Goal: Check status: Check status

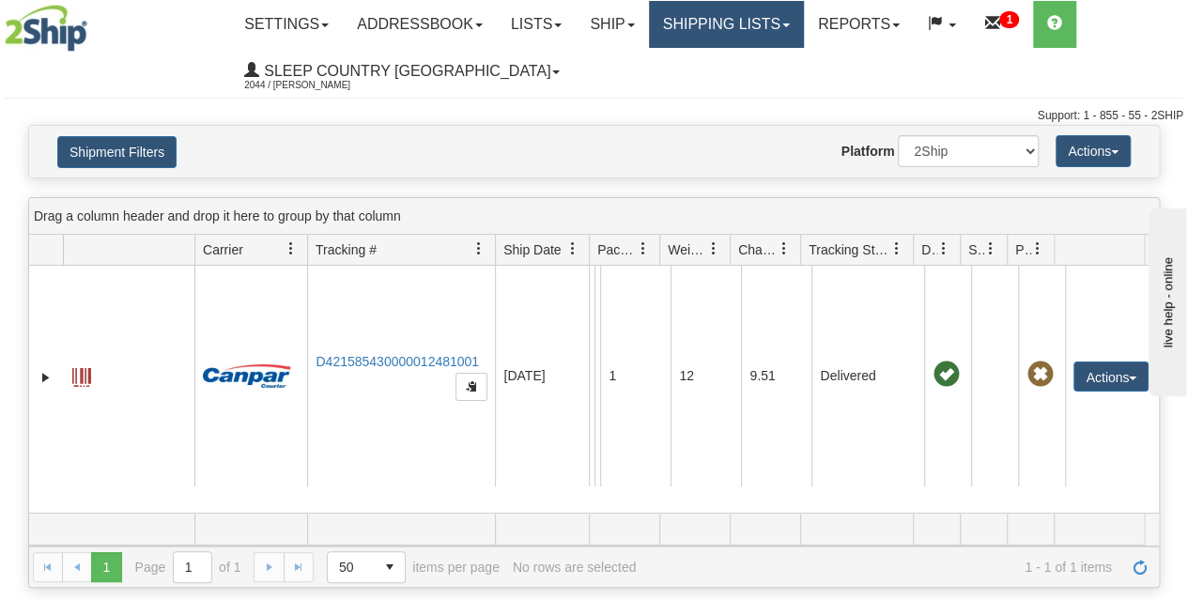
click at [745, 39] on link "Shipping lists" at bounding box center [726, 24] width 155 height 47
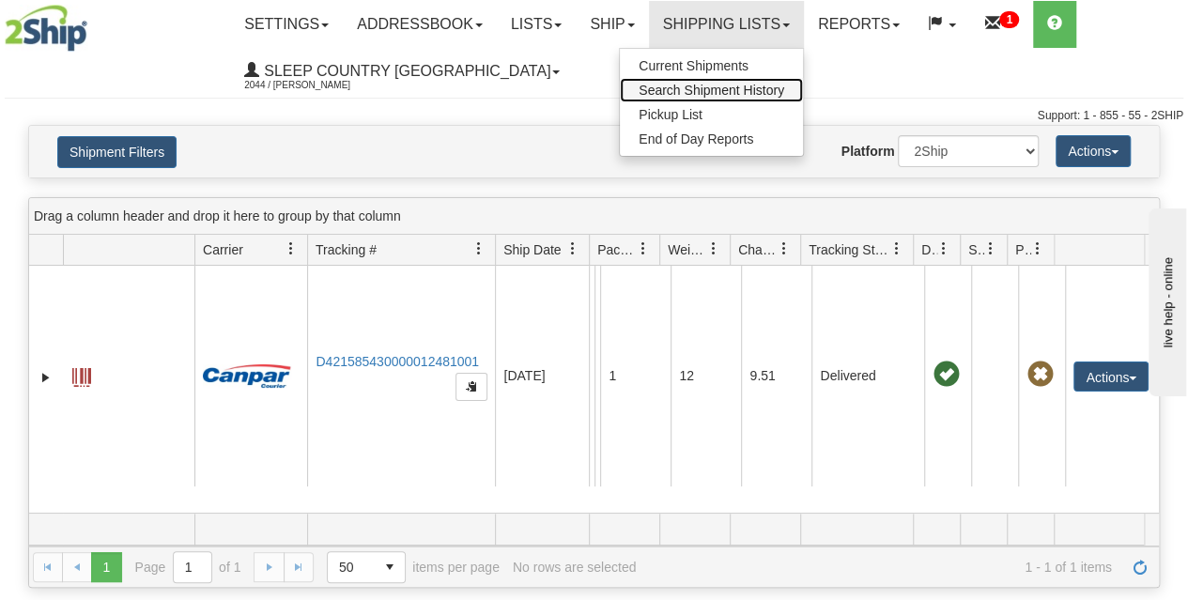
click at [703, 92] on span "Search Shipment History" at bounding box center [712, 90] width 146 height 15
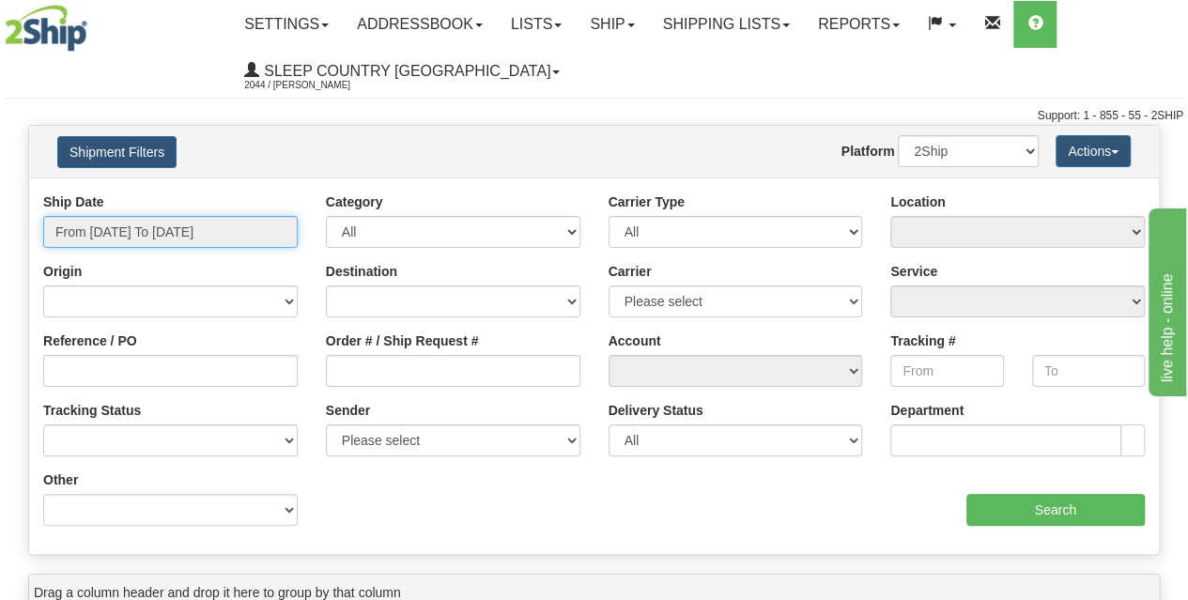
click at [178, 244] on input "From [DATE] To [DATE]" at bounding box center [170, 232] width 255 height 32
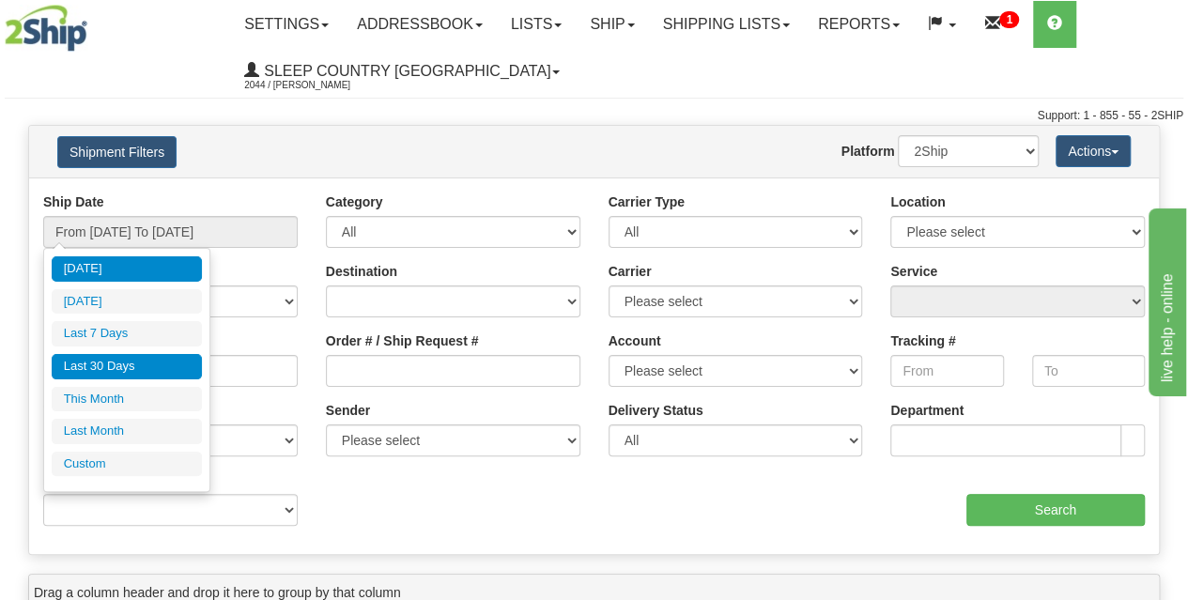
click at [134, 365] on li "Last 30 Days" at bounding box center [127, 366] width 150 height 25
type input "From [DATE] To [DATE]"
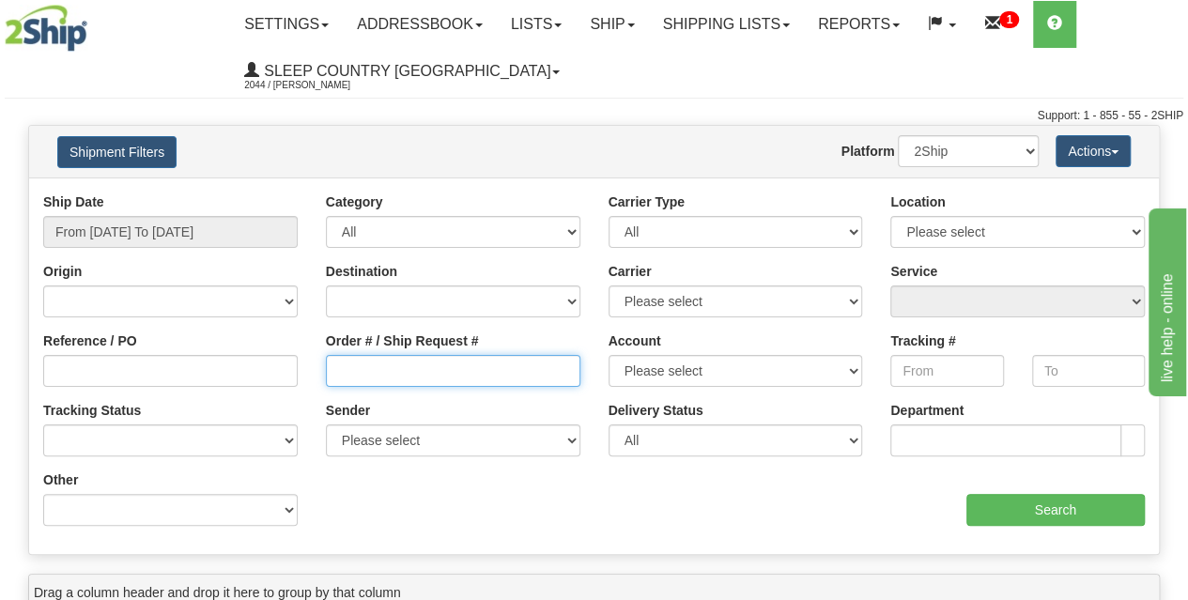
click at [458, 376] on input "Order # / Ship Request #" at bounding box center [453, 371] width 255 height 32
paste input "9000H994915"
type input "9000H994915"
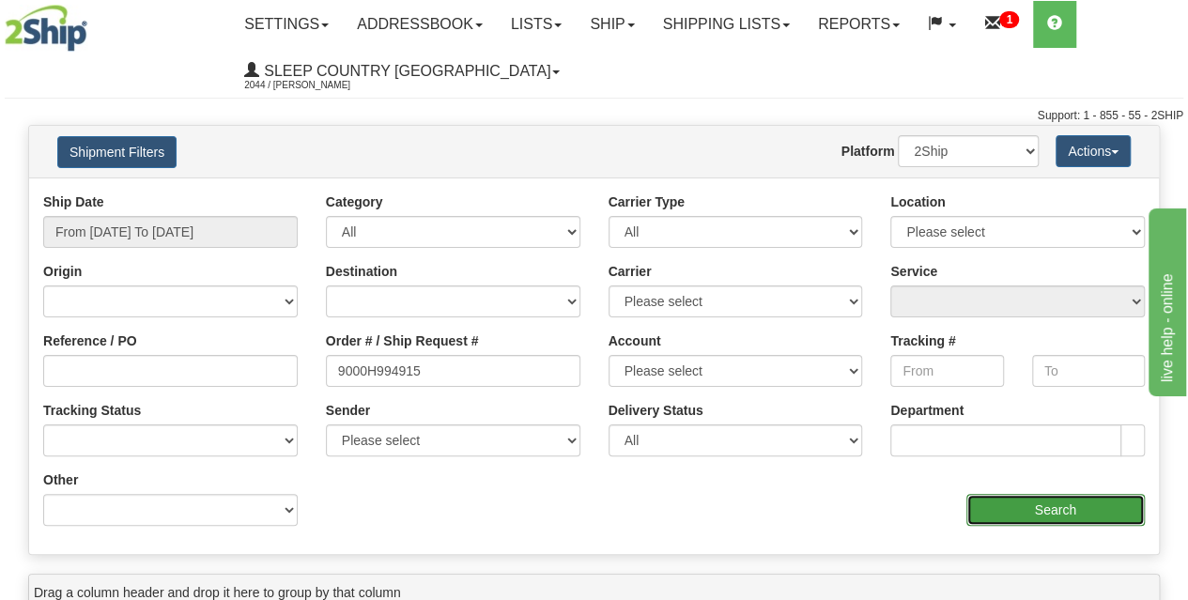
click at [1019, 506] on input "Search" at bounding box center [1055, 510] width 179 height 32
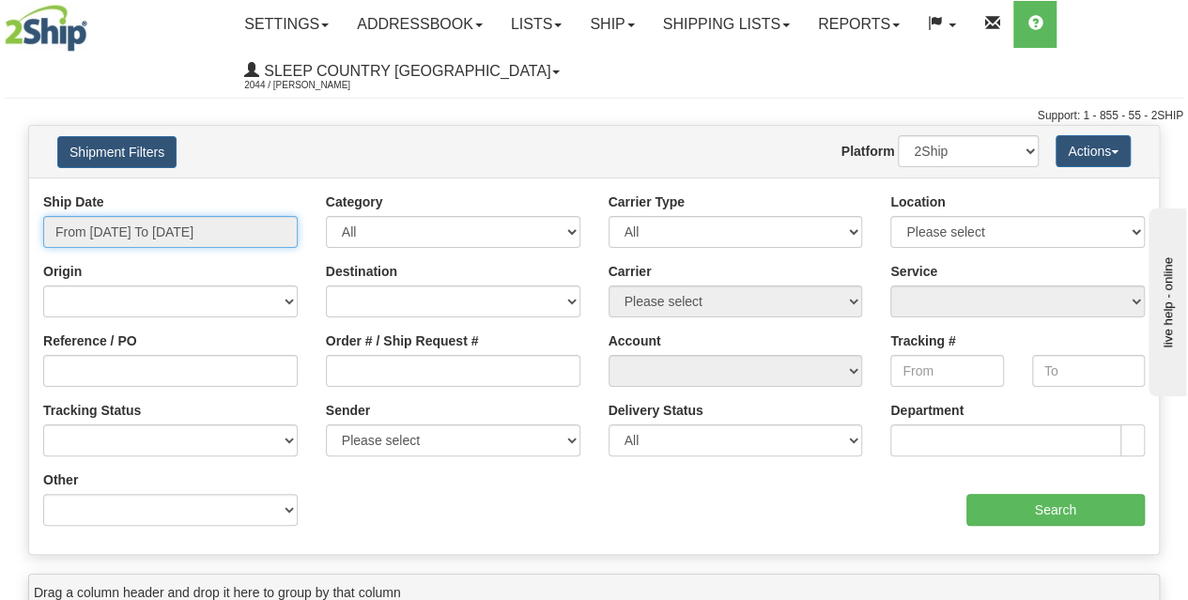
click at [184, 239] on input "From [DATE] To [DATE]" at bounding box center [170, 232] width 255 height 32
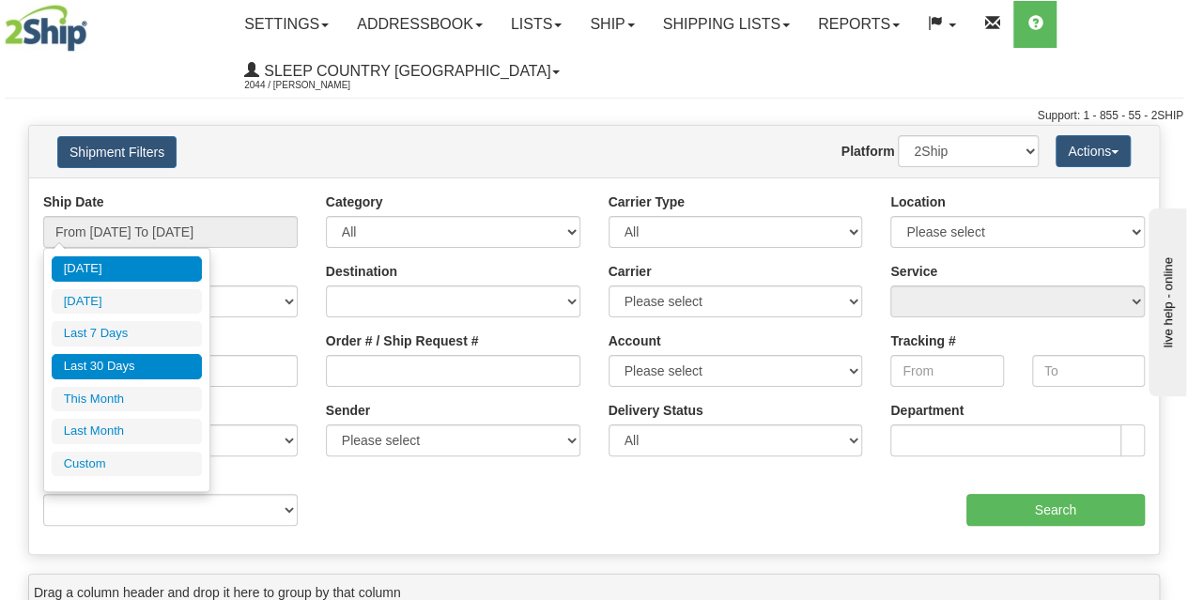
click at [141, 366] on li "Last 30 Days" at bounding box center [127, 366] width 150 height 25
type input "From [DATE] To [DATE]"
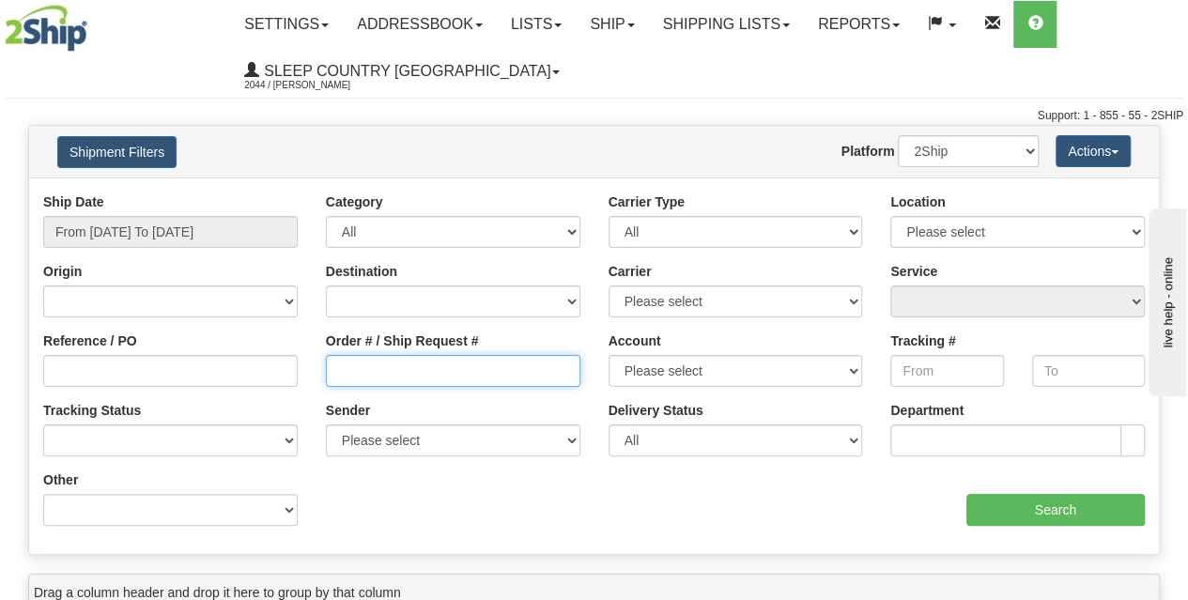
click at [376, 367] on input "Order # / Ship Request #" at bounding box center [453, 371] width 255 height 32
paste input "9000H994915"
type input "9000H994915"
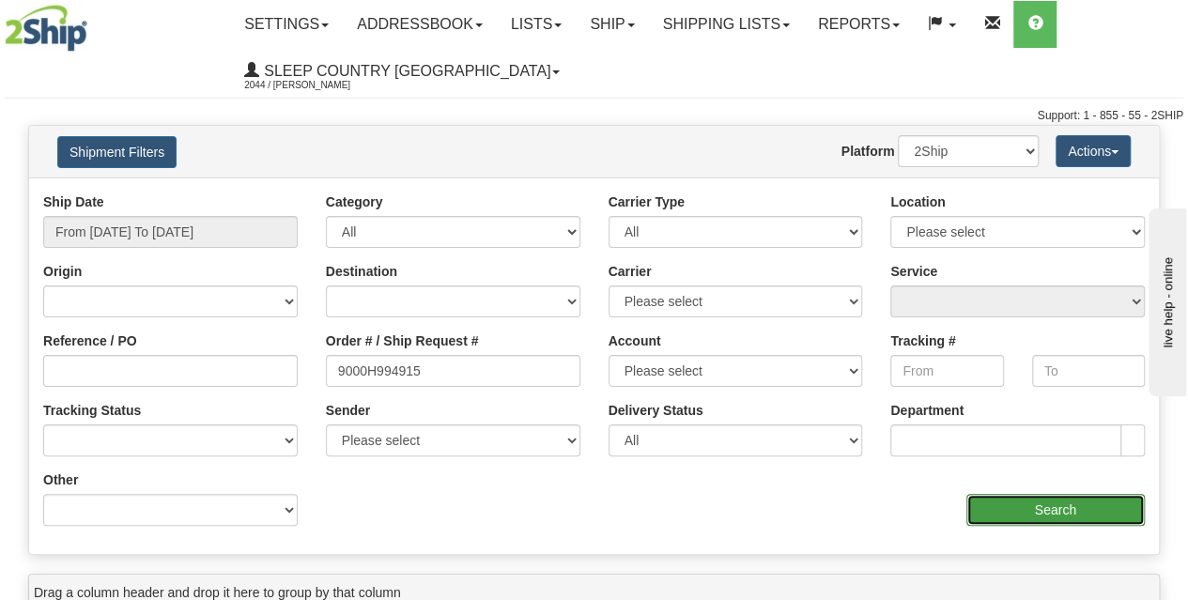
click at [1090, 500] on input "Search" at bounding box center [1055, 510] width 179 height 32
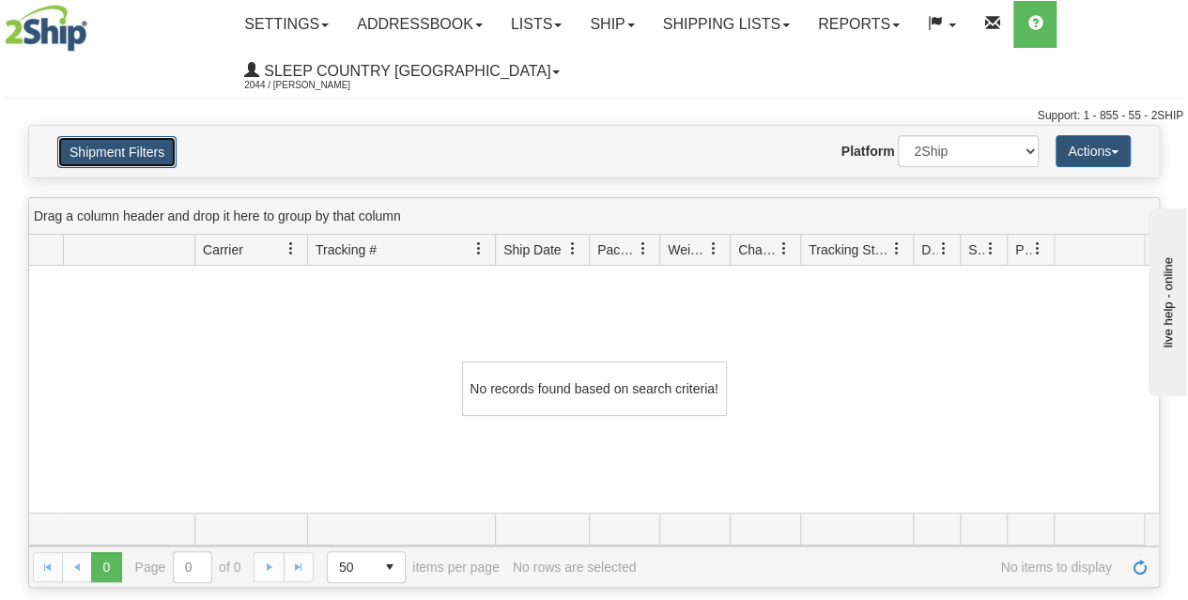
click at [154, 147] on button "Shipment Filters" at bounding box center [116, 152] width 119 height 32
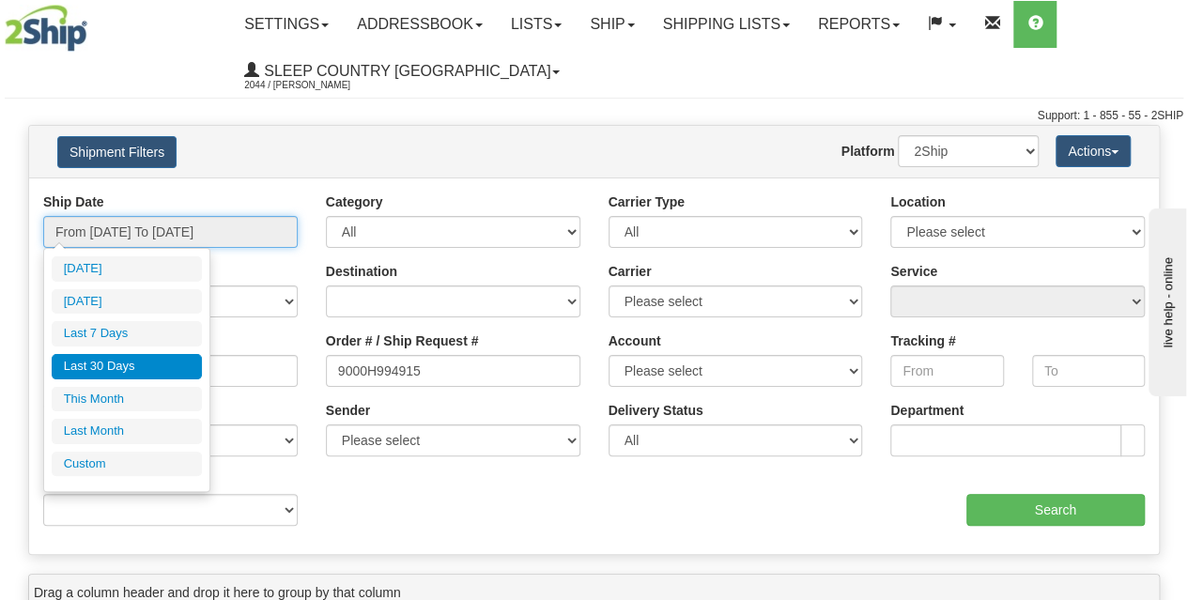
click at [152, 219] on input "From [DATE] To [DATE]" at bounding box center [170, 232] width 255 height 32
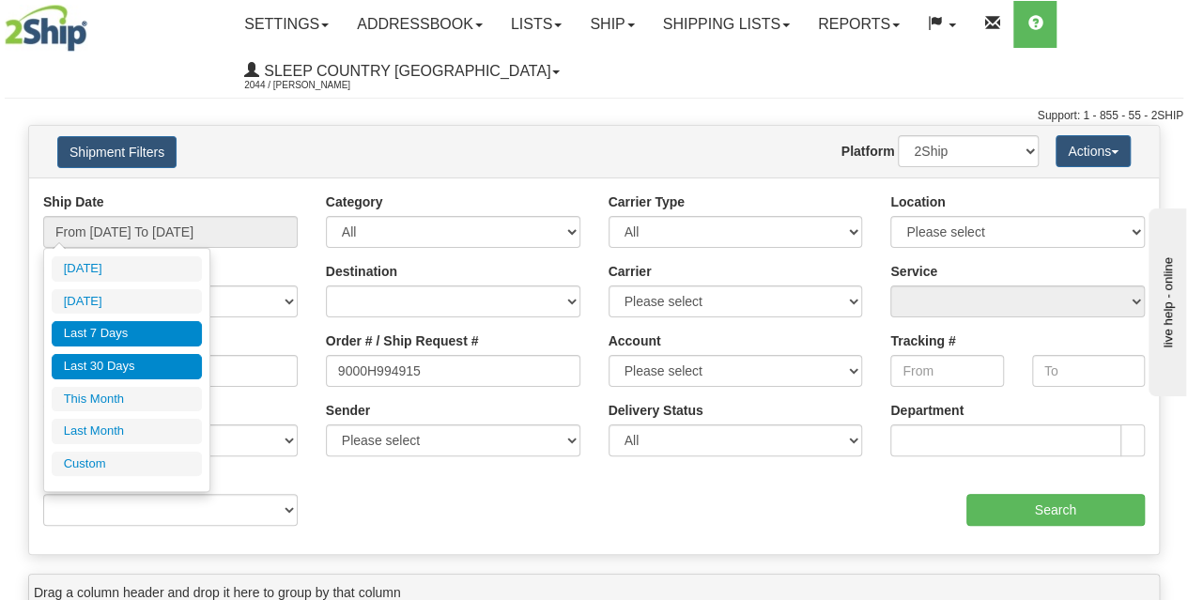
click at [147, 339] on li "Last 7 Days" at bounding box center [127, 333] width 150 height 25
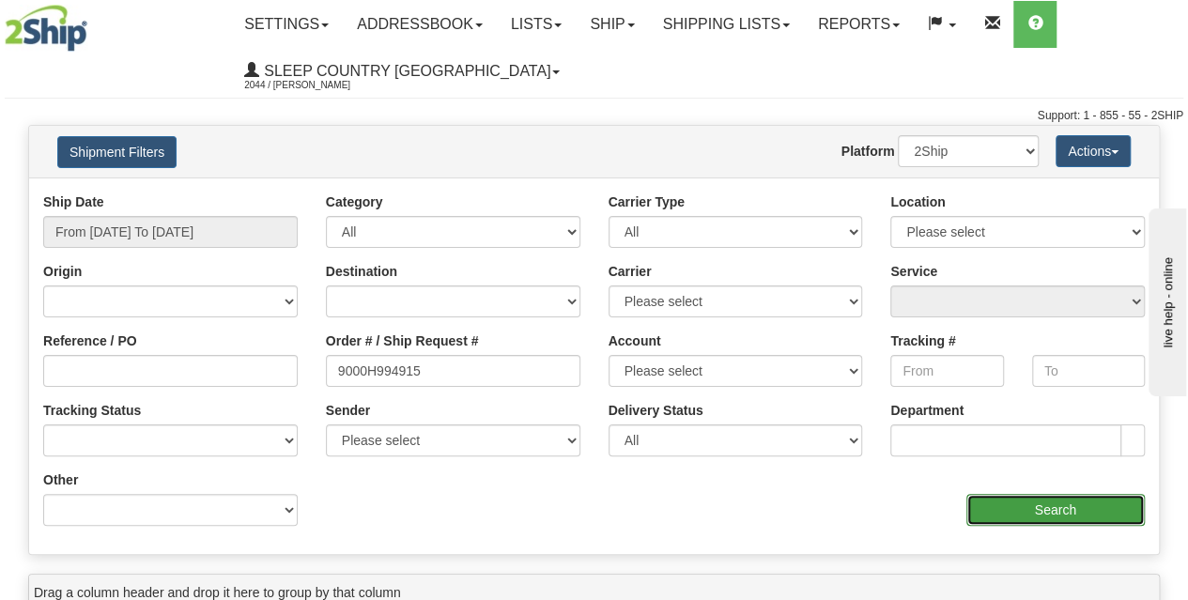
click at [1018, 510] on input "Search" at bounding box center [1055, 510] width 179 height 32
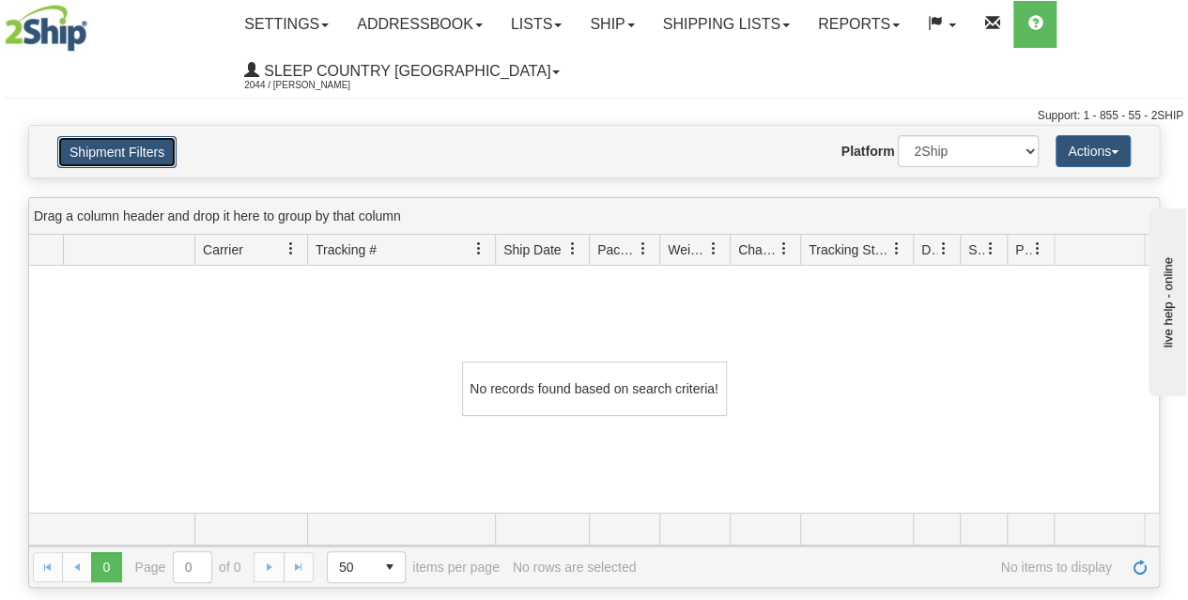
click at [147, 157] on button "Shipment Filters" at bounding box center [116, 152] width 119 height 32
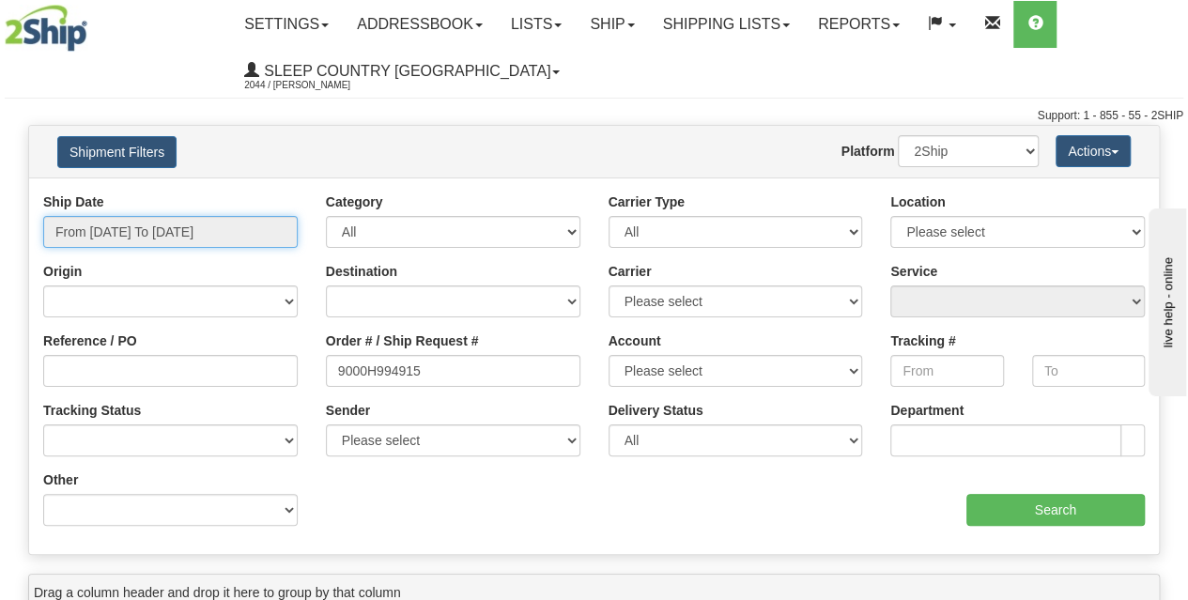
click at [136, 234] on input "From 08/12/2025 To 08/18/2025" at bounding box center [170, 232] width 255 height 32
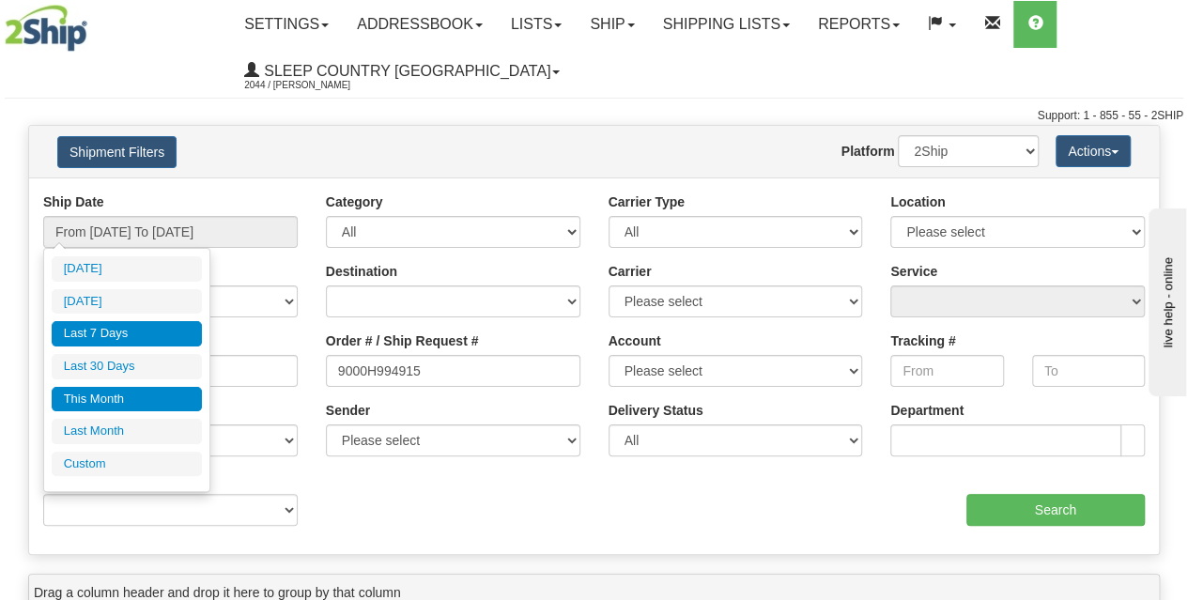
click at [126, 394] on li "This Month" at bounding box center [127, 399] width 150 height 25
type input "From 08/01/2025 To 08/31/2025"
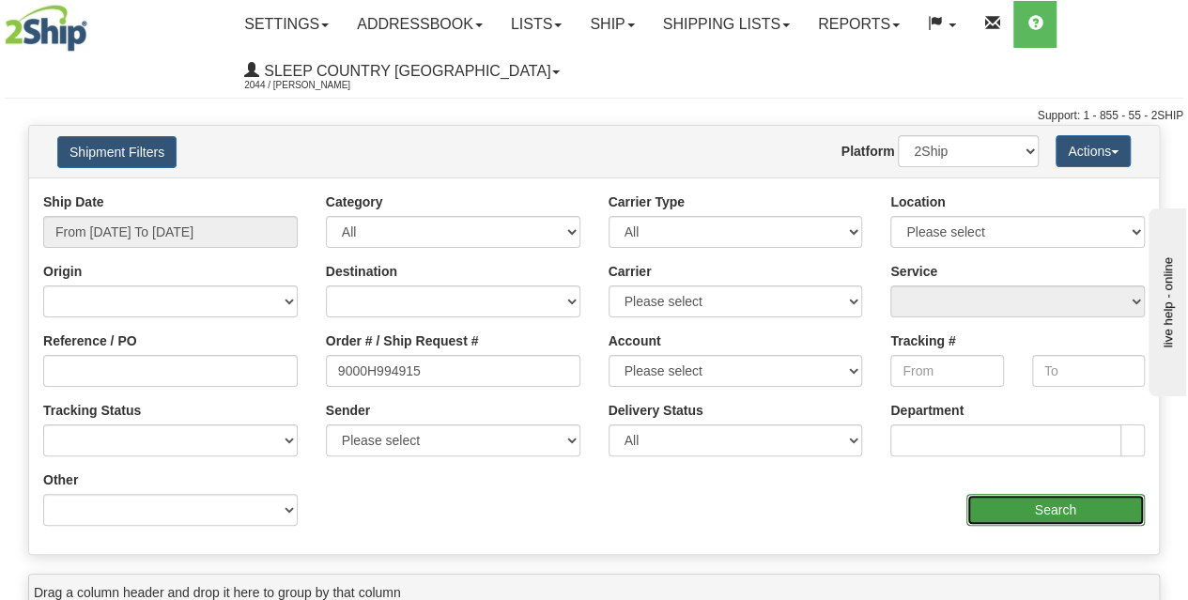
click at [1061, 520] on input "Search" at bounding box center [1055, 510] width 179 height 32
